Goal: Find specific page/section: Find specific page/section

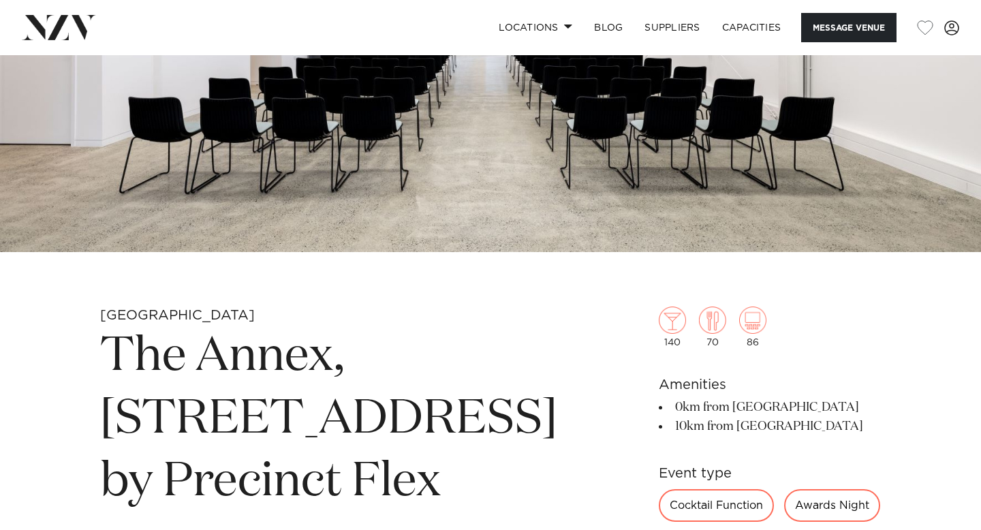
scroll to position [287, 0]
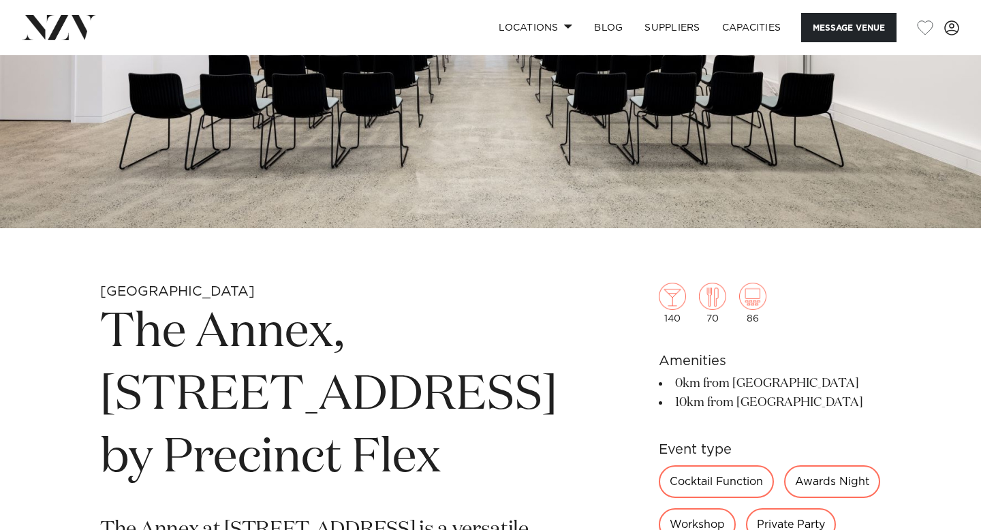
click at [76, 12] on nav "Locations Auckland Wellington Christchurch Queenstown Hamilton Northland Bay of…" at bounding box center [490, 27] width 981 height 55
click at [76, 27] on img at bounding box center [59, 27] width 74 height 25
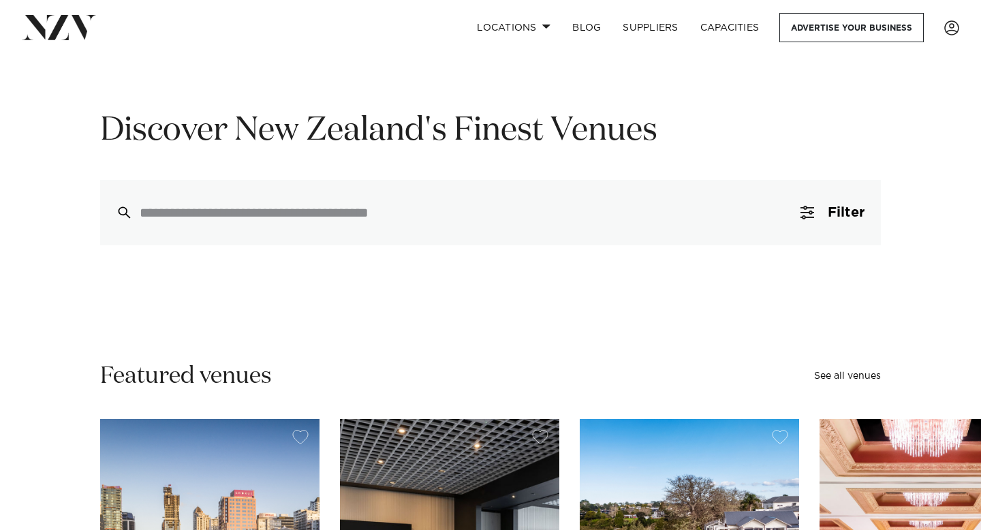
scroll to position [157, 0]
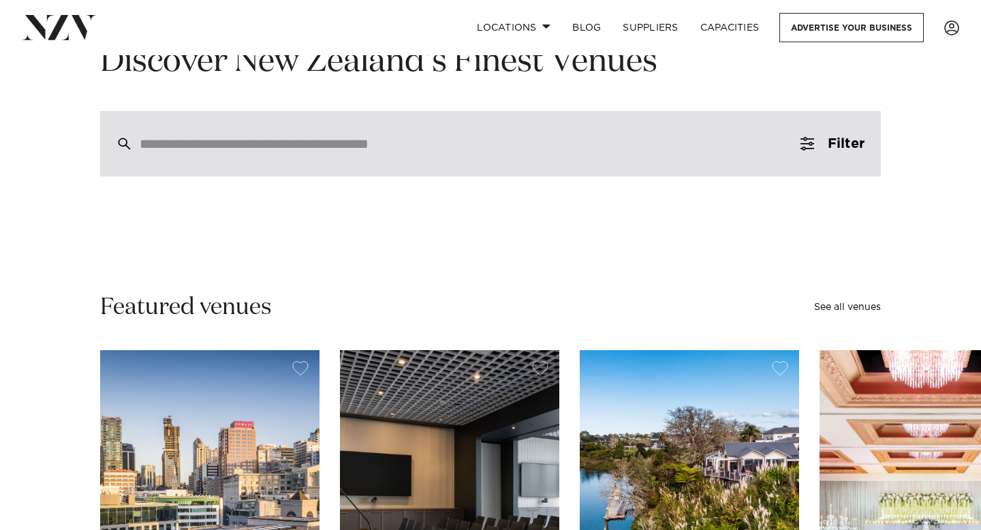
click at [174, 162] on div at bounding box center [490, 143] width 781 height 65
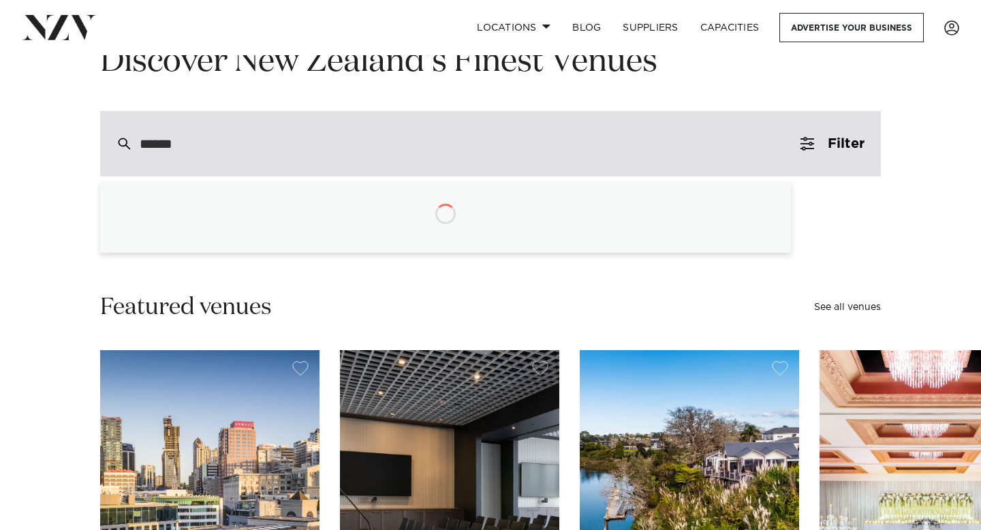
type input "*******"
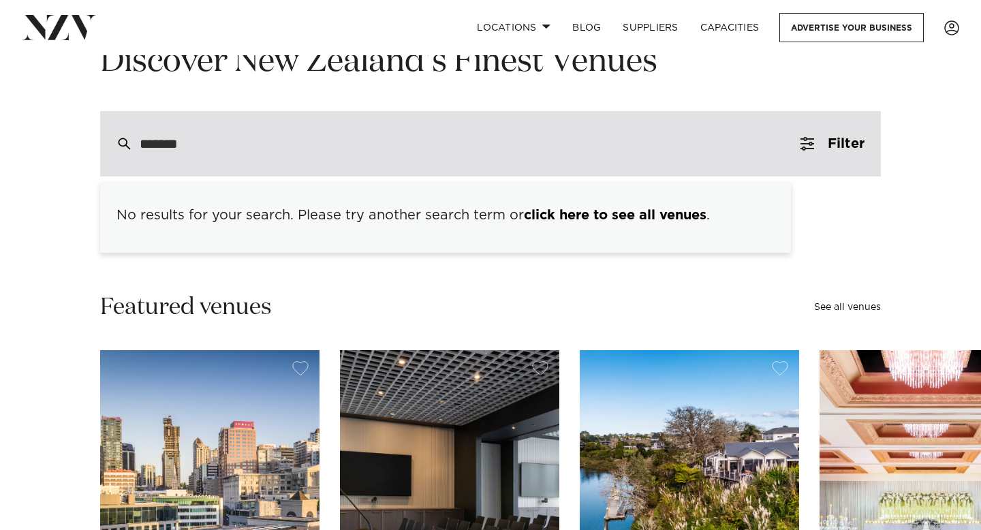
click at [390, 140] on input "*******" at bounding box center [462, 143] width 644 height 15
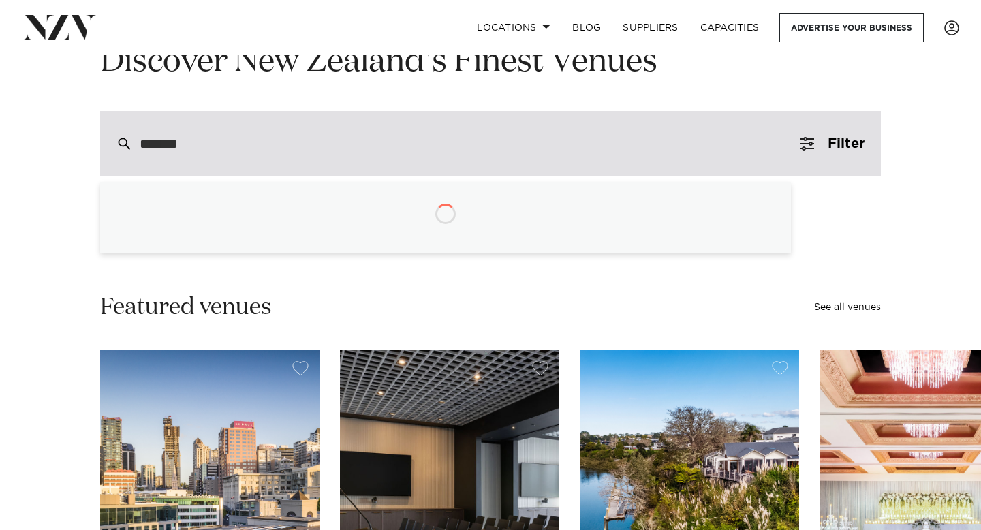
type input "********"
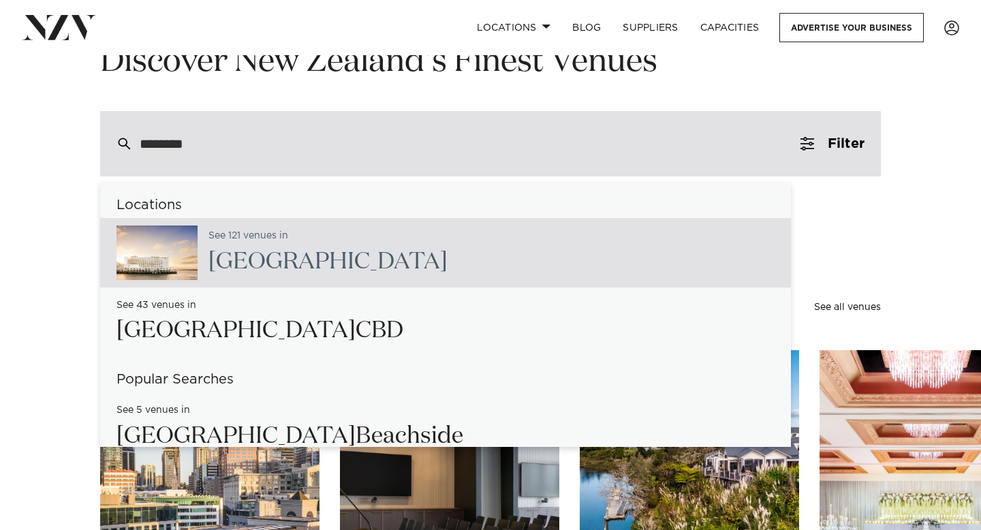
click at [274, 244] on div "See 121 venues in [GEOGRAPHIC_DATA]" at bounding box center [323, 253] width 250 height 56
type input "**********"
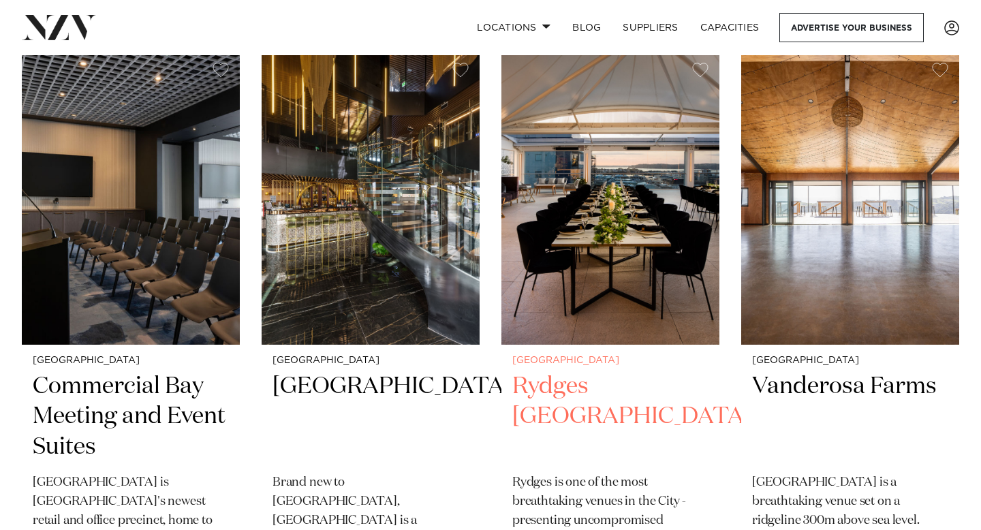
scroll to position [557, 0]
click at [683, 147] on img at bounding box center [611, 198] width 218 height 292
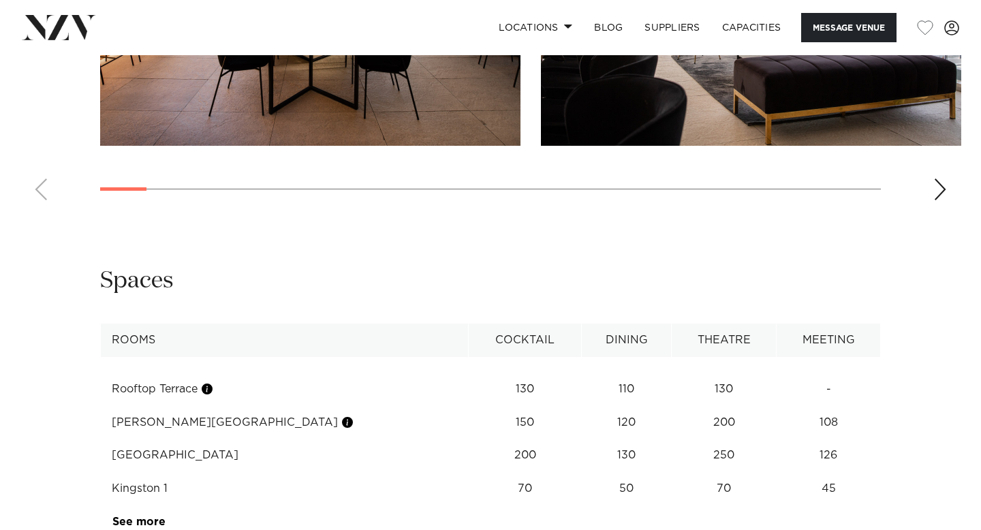
scroll to position [2124, 0]
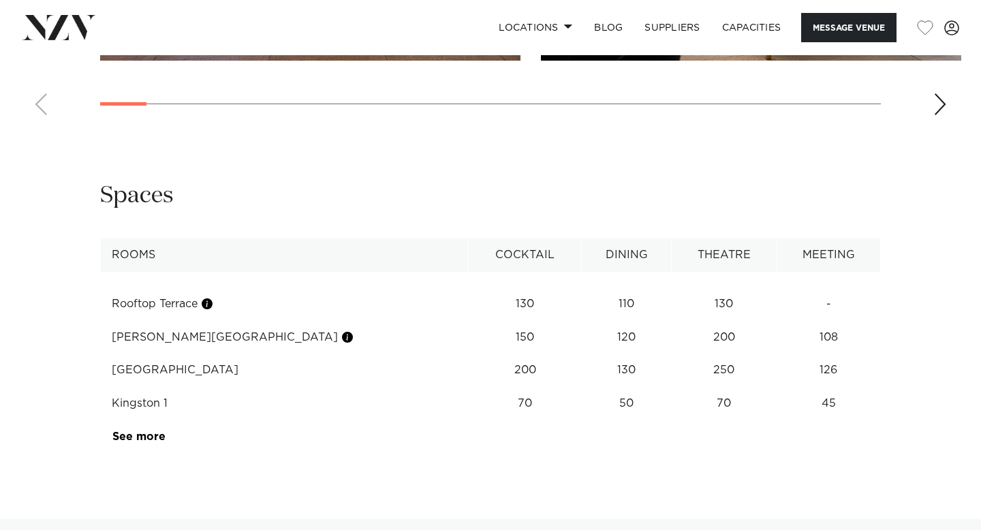
click at [941, 115] on div "Next slide" at bounding box center [941, 104] width 14 height 22
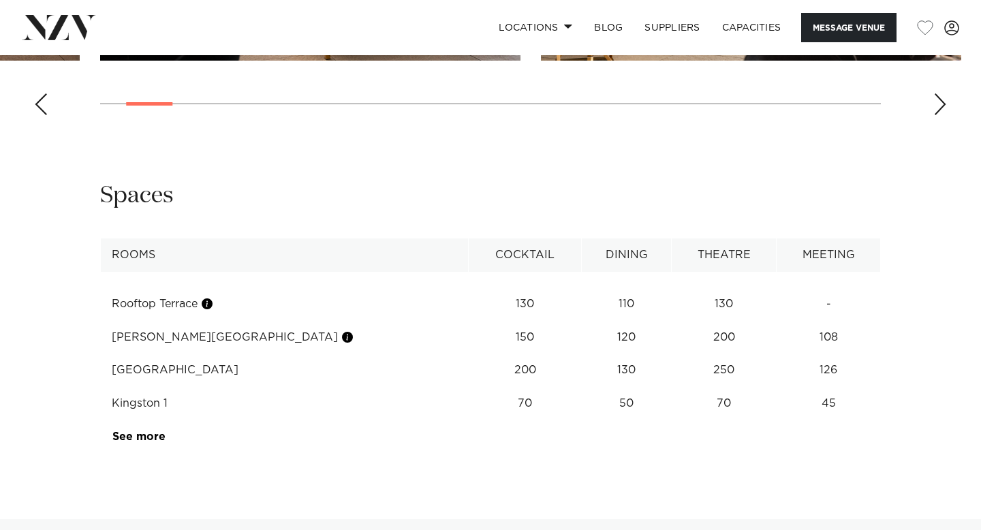
click at [941, 115] on div "Next slide" at bounding box center [941, 104] width 14 height 22
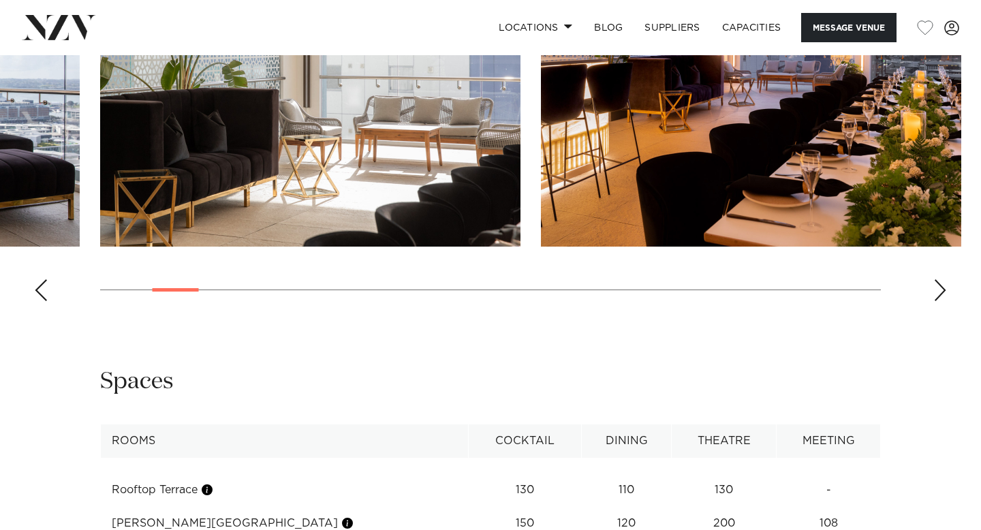
scroll to position [1947, 0]
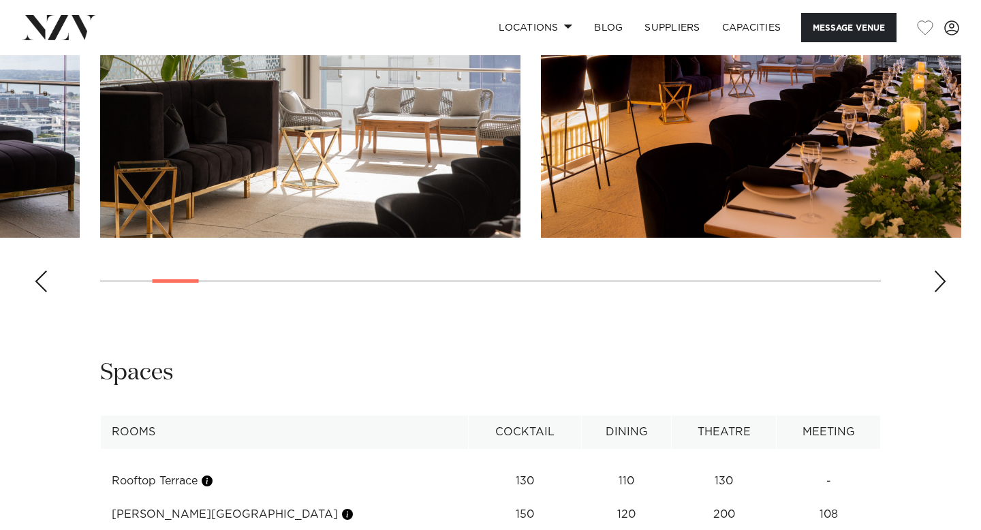
click at [937, 292] on div "Next slide" at bounding box center [941, 282] width 14 height 22
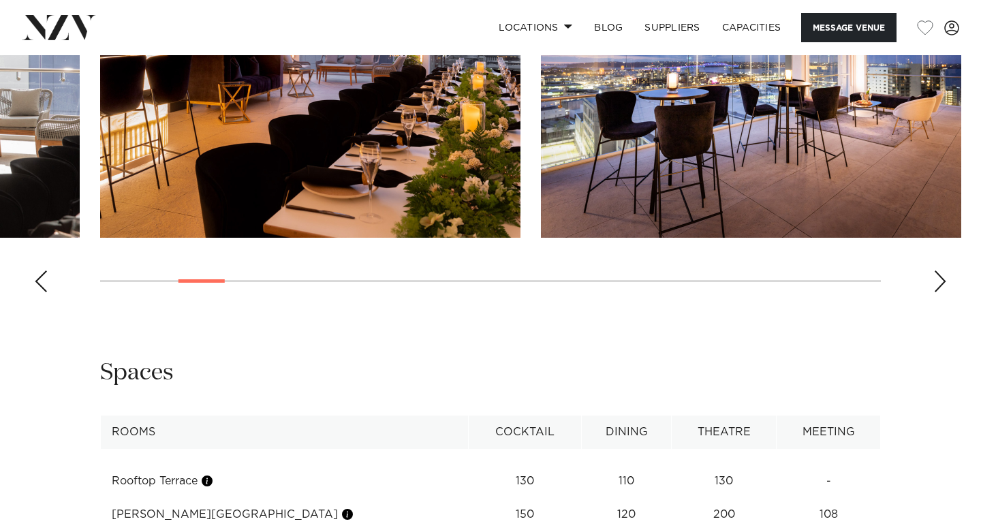
click at [937, 292] on div "Next slide" at bounding box center [941, 282] width 14 height 22
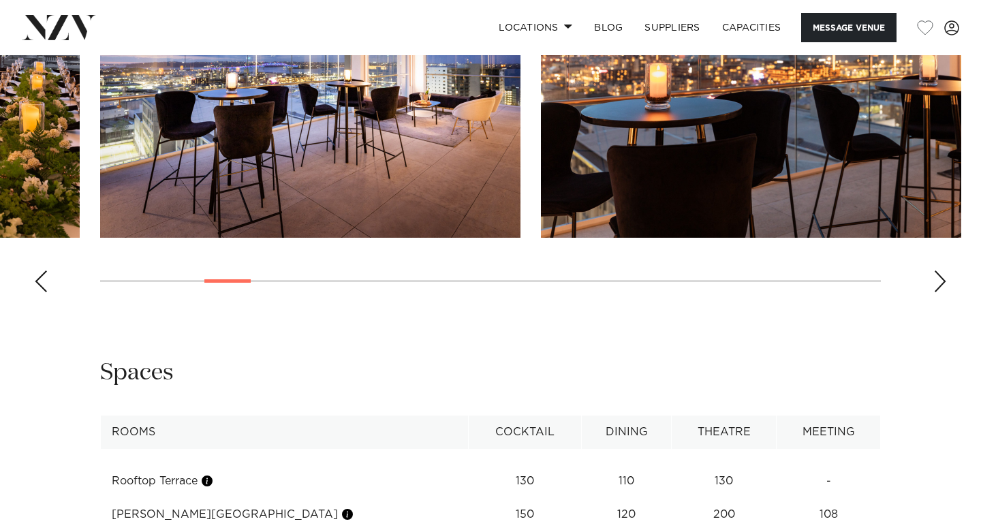
click at [937, 292] on div "Next slide" at bounding box center [941, 282] width 14 height 22
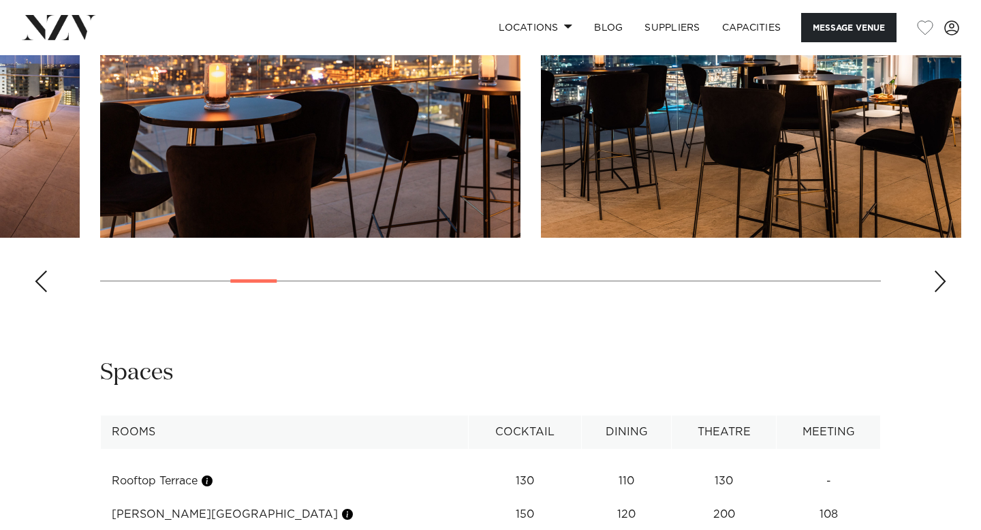
click at [937, 292] on div "Next slide" at bounding box center [941, 282] width 14 height 22
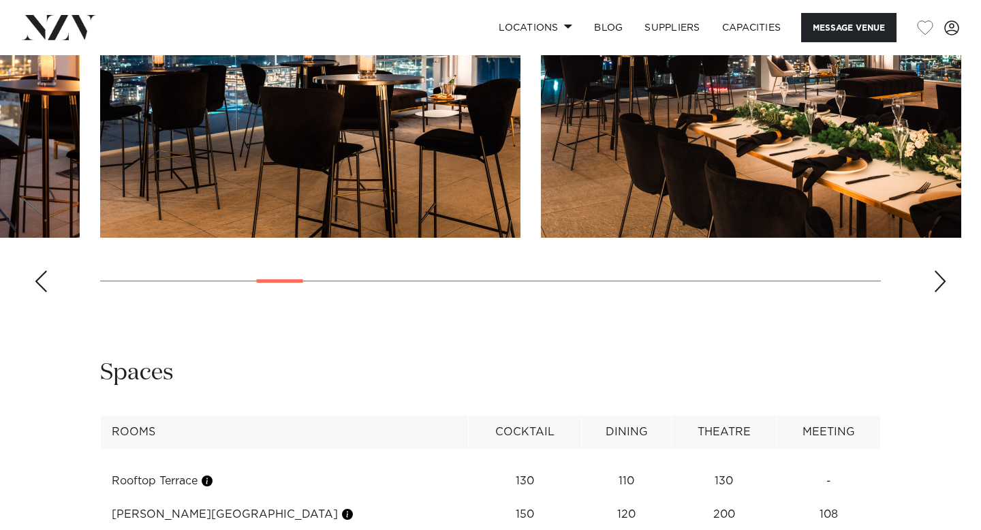
click at [937, 292] on div "Next slide" at bounding box center [941, 282] width 14 height 22
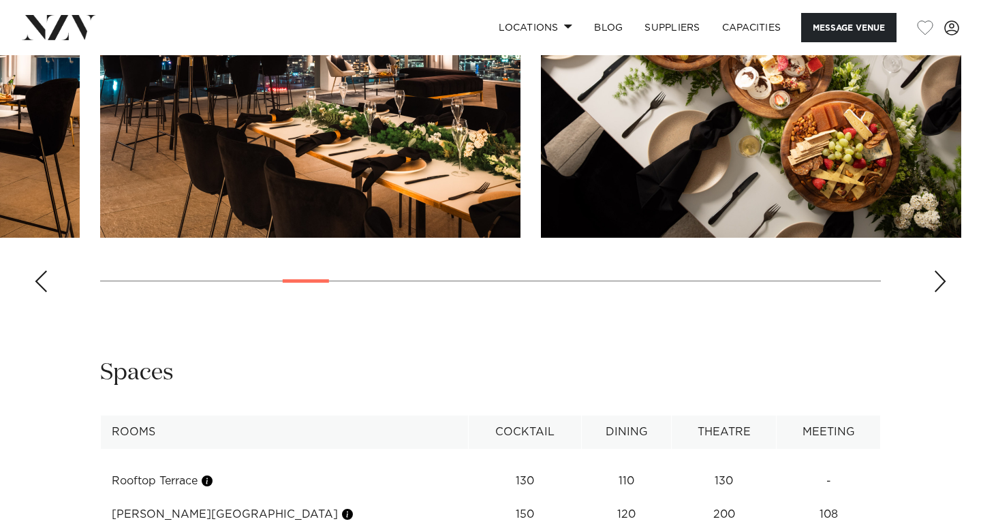
click at [937, 292] on div "Next slide" at bounding box center [941, 282] width 14 height 22
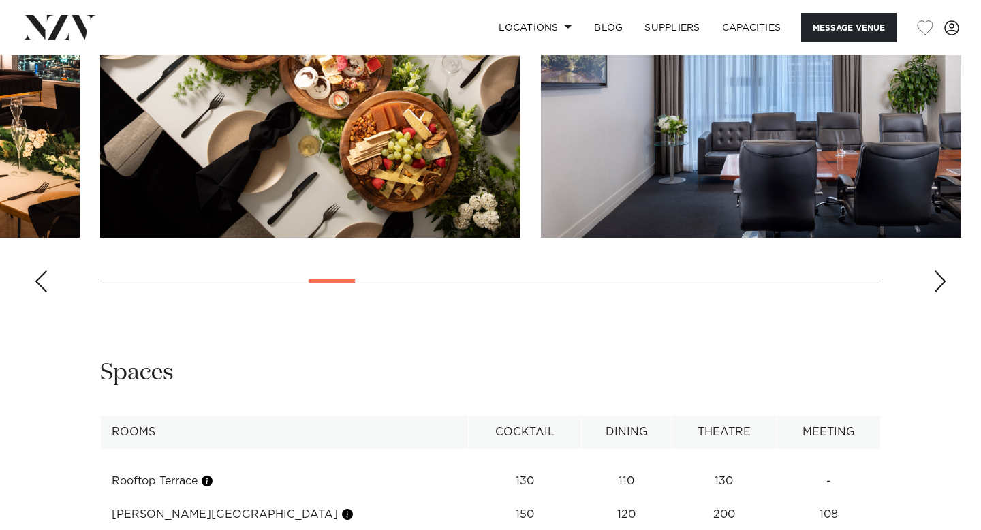
click at [937, 292] on div "Next slide" at bounding box center [941, 282] width 14 height 22
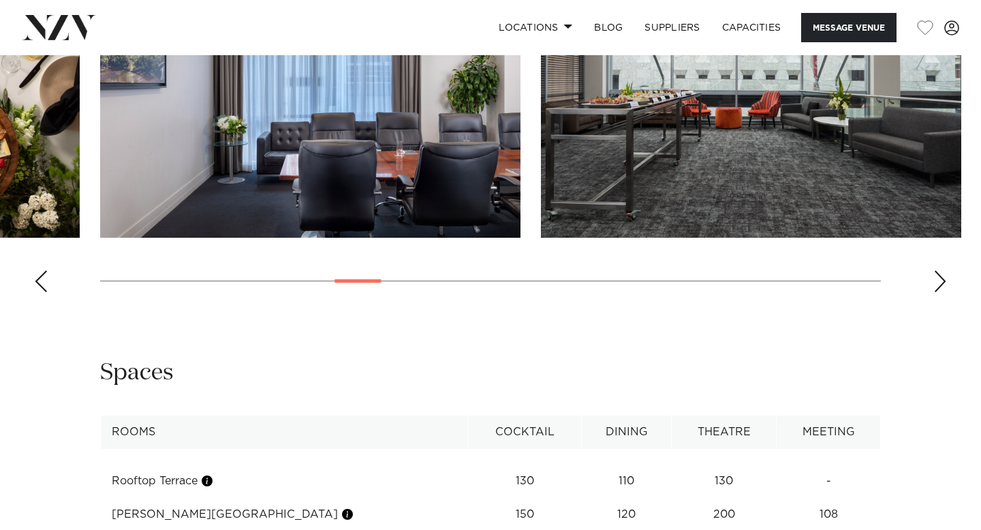
click at [937, 292] on div "Next slide" at bounding box center [941, 282] width 14 height 22
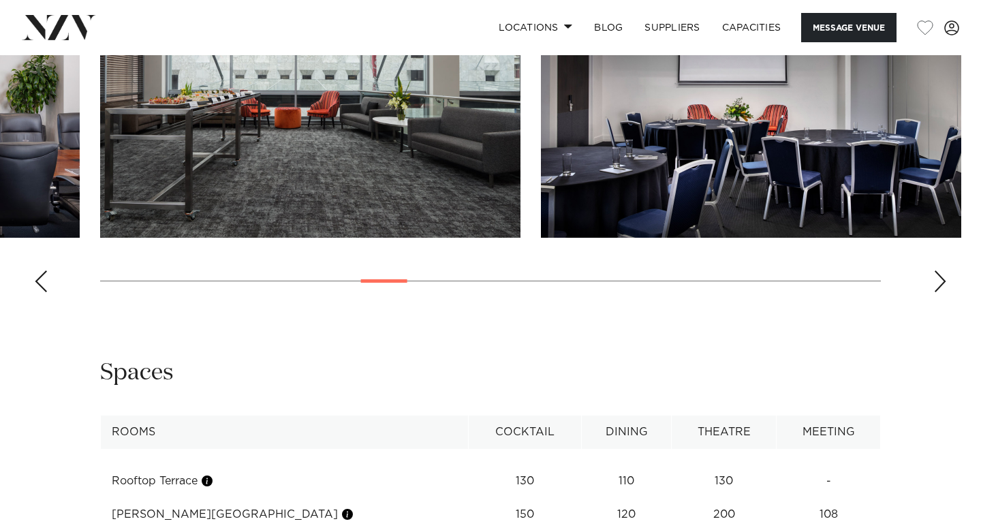
click at [937, 292] on div "Next slide" at bounding box center [941, 282] width 14 height 22
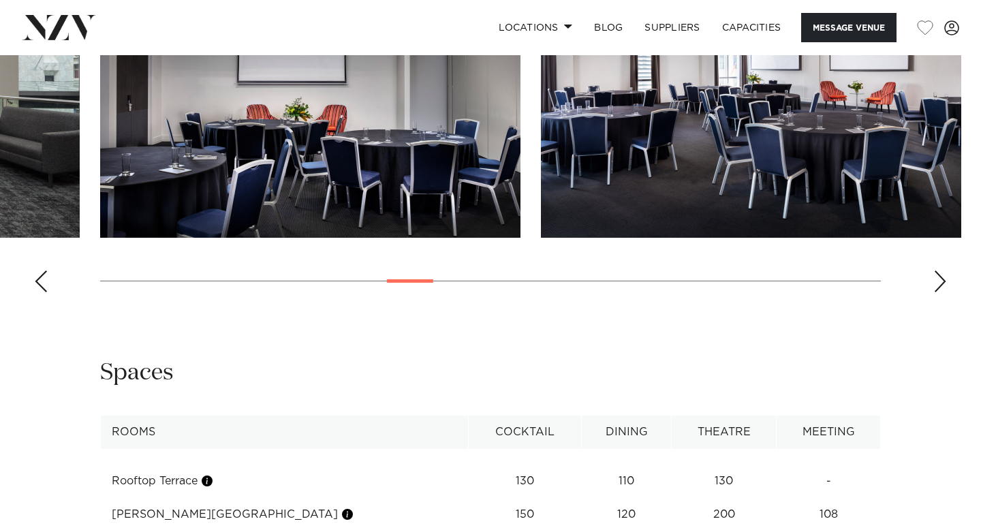
click at [937, 292] on div "Next slide" at bounding box center [941, 282] width 14 height 22
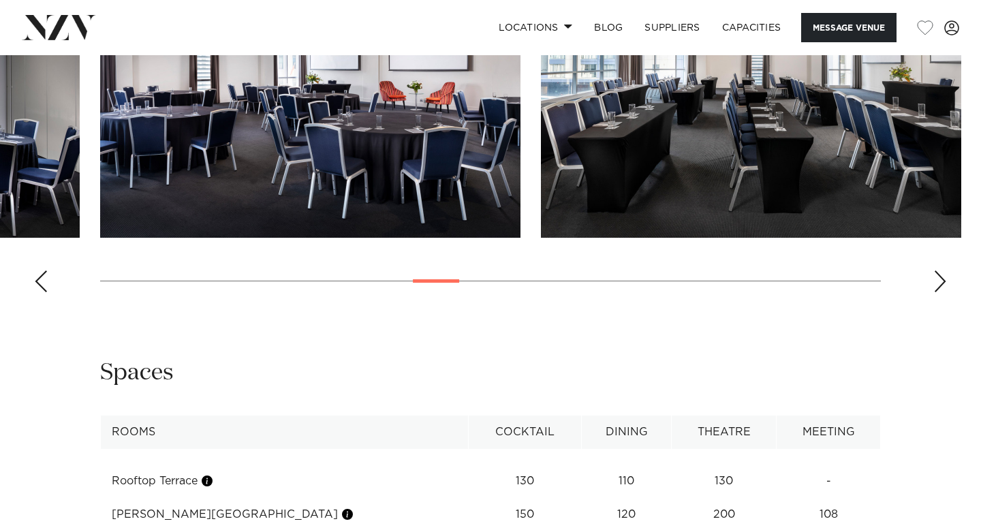
click at [937, 292] on div "Next slide" at bounding box center [941, 282] width 14 height 22
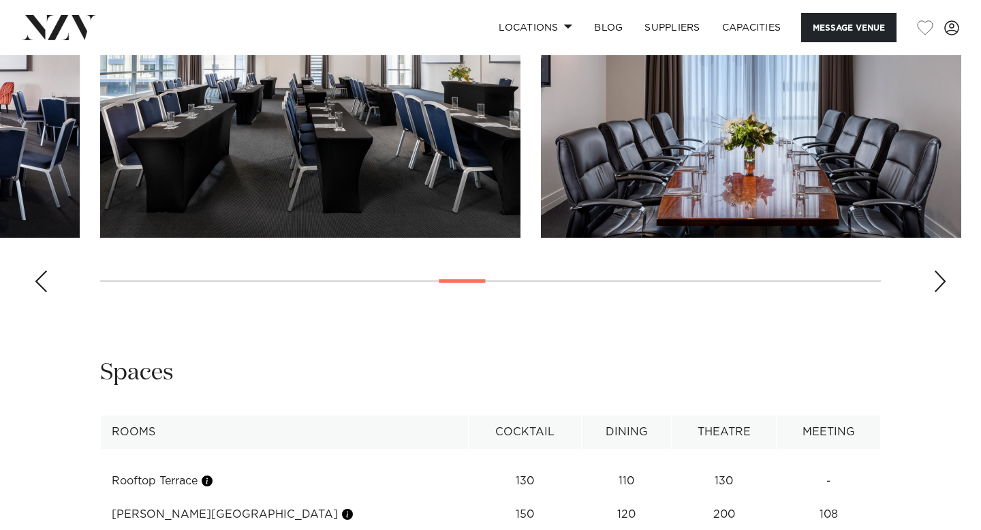
click at [937, 292] on div "Next slide" at bounding box center [941, 282] width 14 height 22
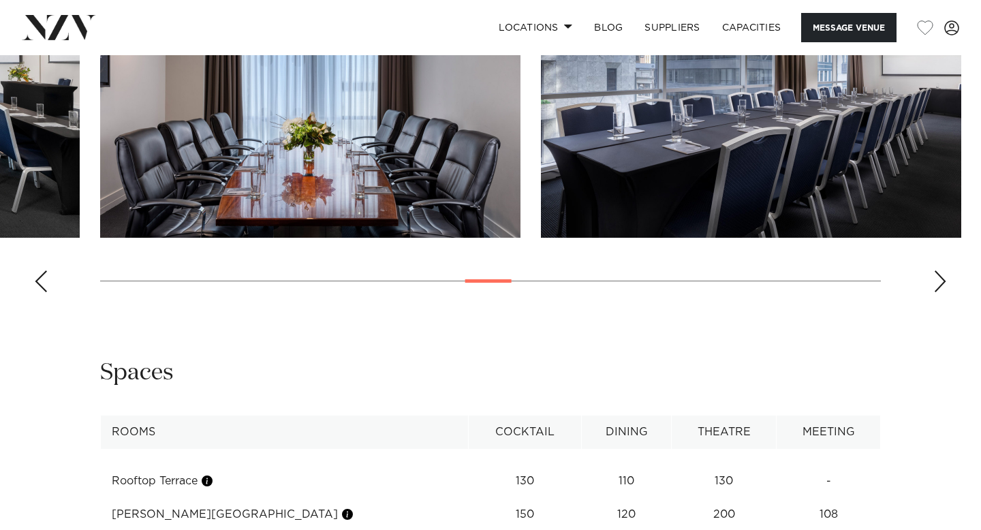
click at [937, 292] on div "Next slide" at bounding box center [941, 282] width 14 height 22
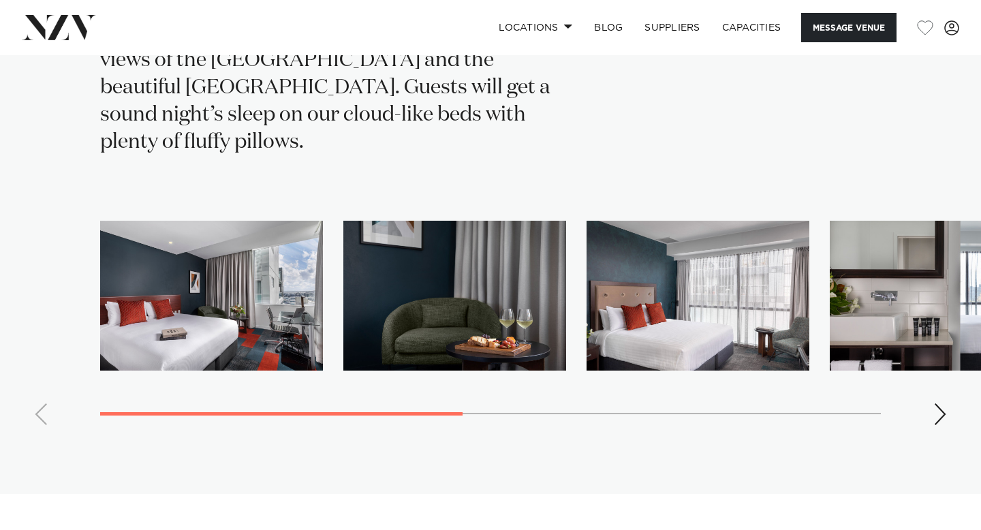
scroll to position [2718, 0]
